Goal: Navigation & Orientation: Find specific page/section

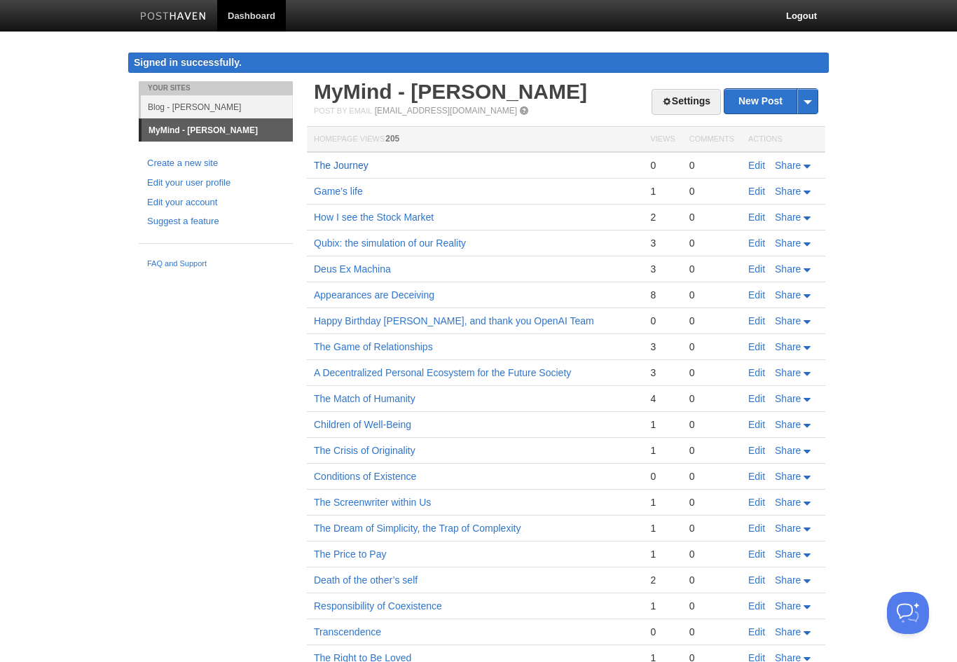
click at [356, 165] on link "The Journey" at bounding box center [341, 165] width 55 height 11
click at [242, 109] on link "Blog - [PERSON_NAME]" at bounding box center [217, 106] width 152 height 23
click at [214, 104] on link "Blog - [PERSON_NAME]" at bounding box center [217, 106] width 152 height 23
click at [213, 106] on link "Blog - [PERSON_NAME]" at bounding box center [217, 106] width 152 height 23
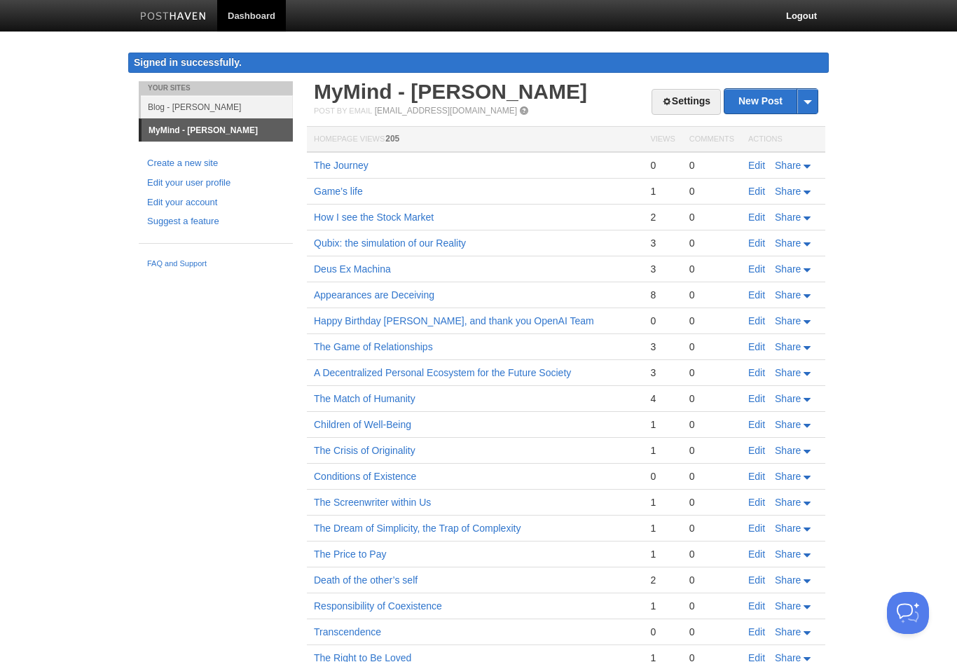
click at [243, 107] on link "Blog - [PERSON_NAME]" at bounding box center [217, 106] width 152 height 23
click at [209, 105] on link "Blog - [PERSON_NAME]" at bounding box center [217, 106] width 152 height 23
drag, startPoint x: 209, startPoint y: 105, endPoint x: 279, endPoint y: 70, distance: 78.3
click at [209, 105] on link "Blog - [PERSON_NAME]" at bounding box center [217, 106] width 152 height 23
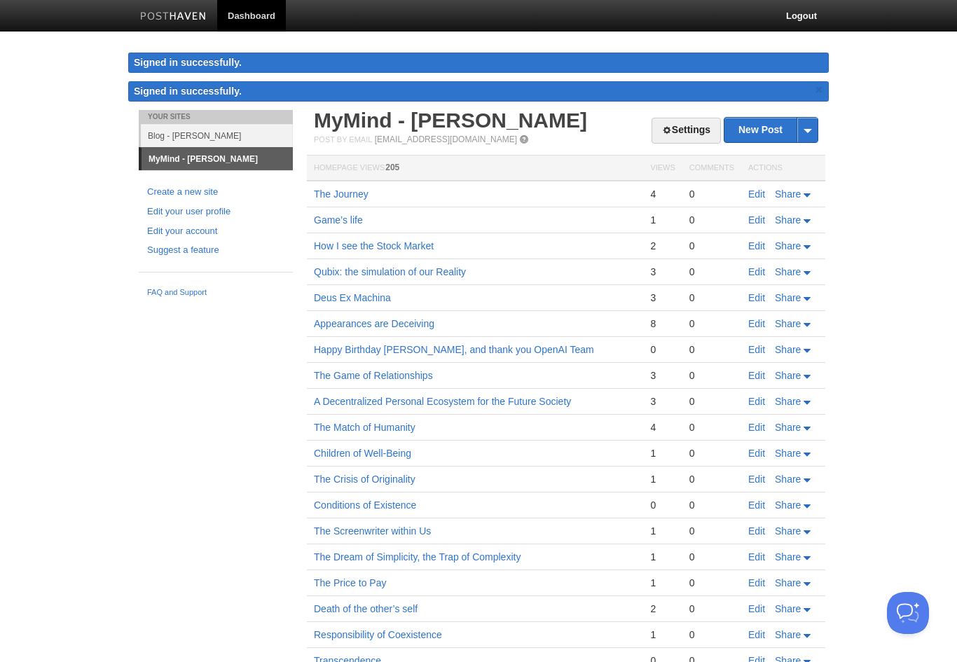
click at [243, 141] on link "Blog - [PERSON_NAME]" at bounding box center [217, 135] width 152 height 23
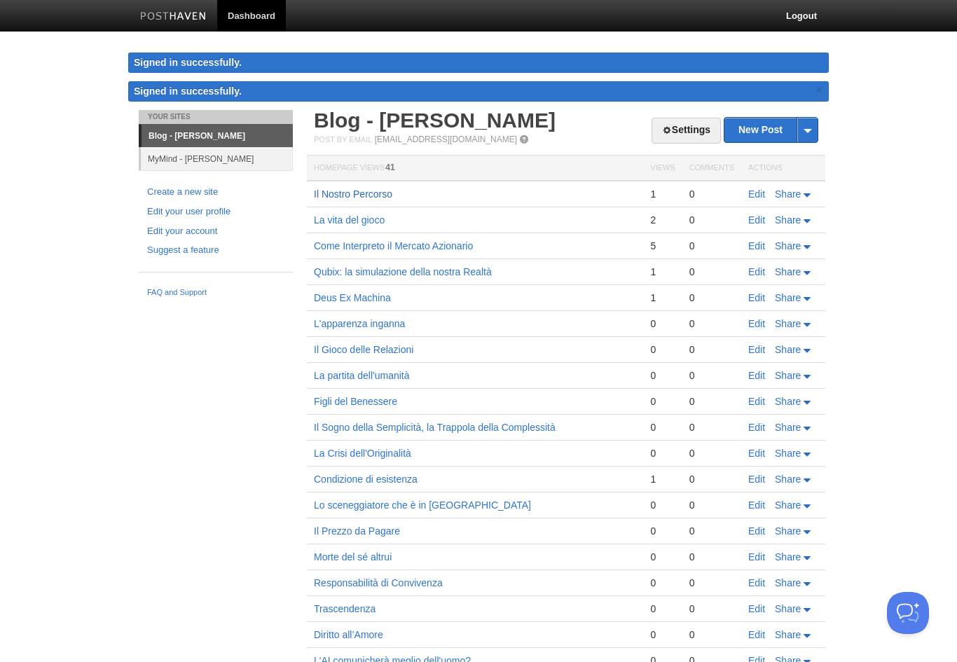
click at [354, 195] on link "Il Nostro Percorso" at bounding box center [353, 193] width 78 height 11
click at [371, 193] on link "Il Nostro Percorso" at bounding box center [353, 193] width 78 height 11
